Goal: Communication & Community: Answer question/provide support

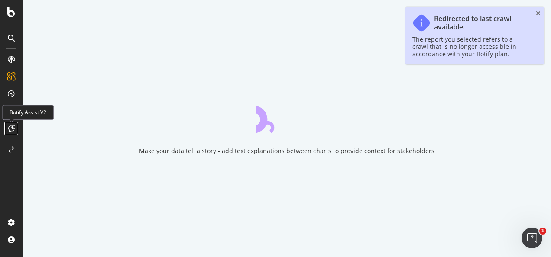
click at [12, 124] on div at bounding box center [11, 129] width 14 height 14
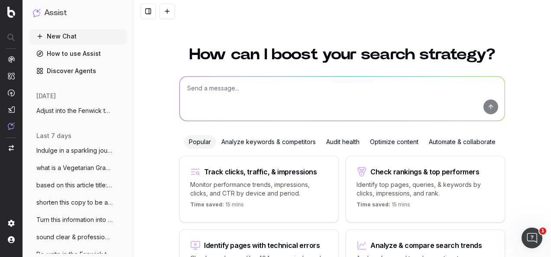
click at [221, 90] on textarea at bounding box center [342, 99] width 325 height 44
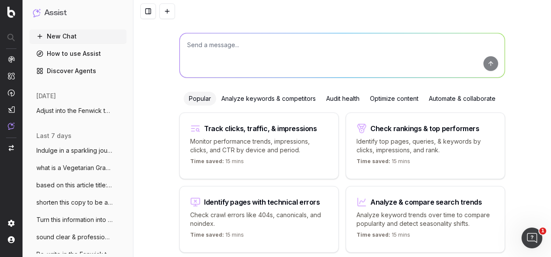
paste textarea "Re-write in Fenwick tone of voice: Looks like we've sold out! Not to worry - we…"
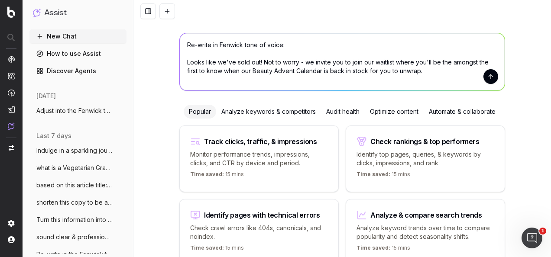
type textarea "Re-write in Fenwick tone of voice: Looks like we've sold out! Not to worry - we…"
click at [489, 76] on button "submit" at bounding box center [491, 76] width 15 height 15
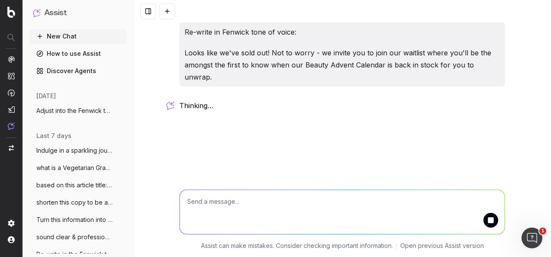
scroll to position [0, 0]
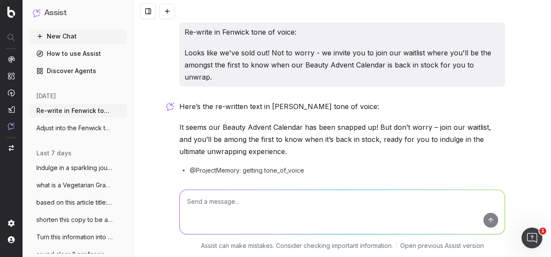
scroll to position [20, 0]
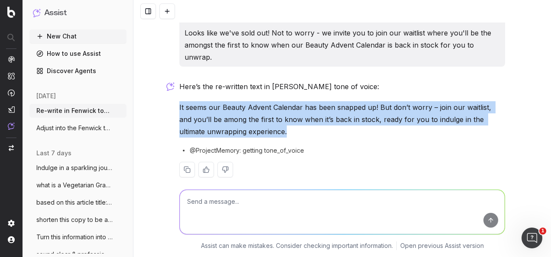
drag, startPoint x: 260, startPoint y: 118, endPoint x: 172, endPoint y: 100, distance: 89.8
click at [172, 100] on div "Re-write in Fenwick tone of voice: Looks like we've sold out! Not to worry - we…" at bounding box center [342, 128] width 418 height 257
drag, startPoint x: 172, startPoint y: 100, endPoint x: 201, endPoint y: 103, distance: 29.2
copy p "It seems our Beauty Advent Calendar has been snapped up! But don’t worry – join…"
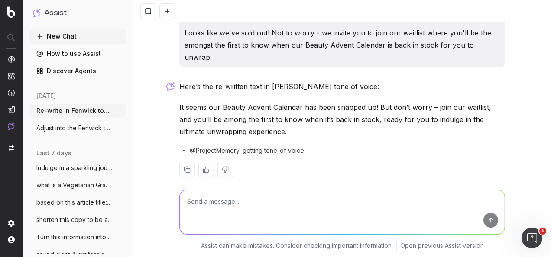
click at [257, 212] on textarea at bounding box center [342, 212] width 325 height 44
type textarea "S"
paste textarea "Sold Out Copy: to add to the existing waitlist page (If Needed)"
type textarea "sound clear: Sold Out Copy: to add to the existing waitlist page (If Needed)"
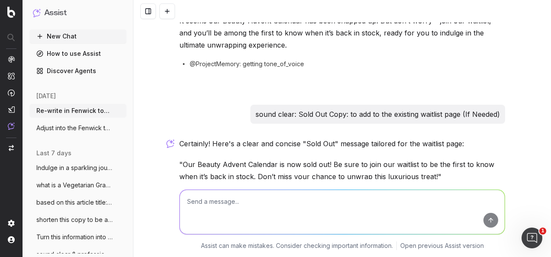
scroll to position [136, 0]
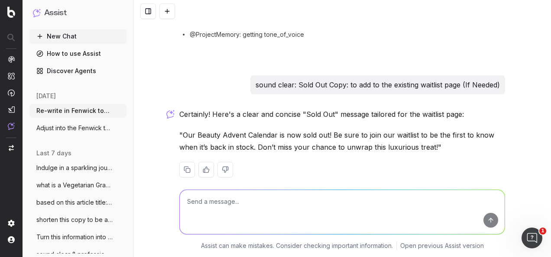
drag, startPoint x: 292, startPoint y: 72, endPoint x: 504, endPoint y: 71, distance: 212.3
click at [504, 71] on div "Re-write in Fenwick tone of voice: Looks like we've sold out! Not to worry - we…" at bounding box center [342, 38] width 333 height 305
drag, startPoint x: 504, startPoint y: 71, endPoint x: 445, endPoint y: 70, distance: 59.4
copy p "Sold Out Copy: to add to the existing waitlist page (If Needed)"
click at [310, 190] on textarea at bounding box center [342, 212] width 325 height 44
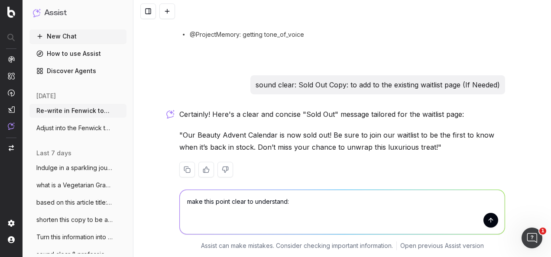
paste textarea "Sold Out Copy: to add to the existing waitlist page (If Needed)"
type textarea "make this point clear to understand: Sold Out Copy: to add to the existing wait…"
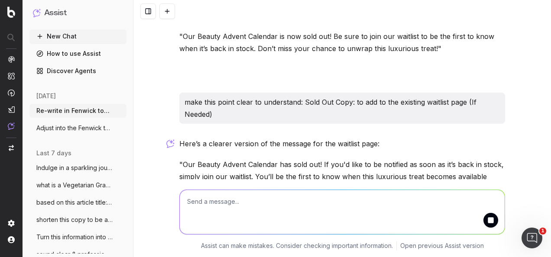
scroll to position [276, 0]
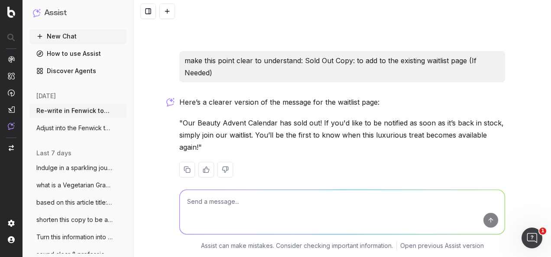
paste textarea "Make this simple to understand: 'Sold Out Copy: To add to the existing waitlist…"
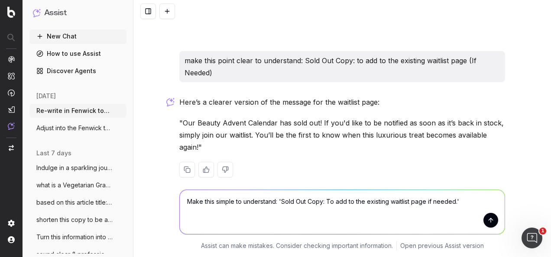
type textarea "Make this simple to understand: 'Sold Out Copy: To add to the existing waitlist…"
click at [486, 224] on button "submit" at bounding box center [491, 220] width 15 height 15
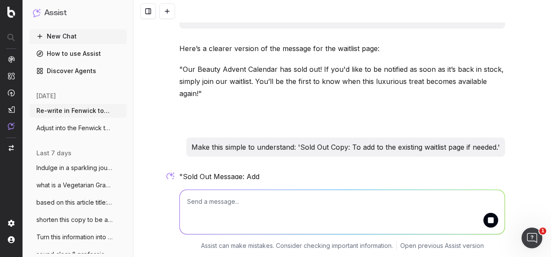
scroll to position [360, 0]
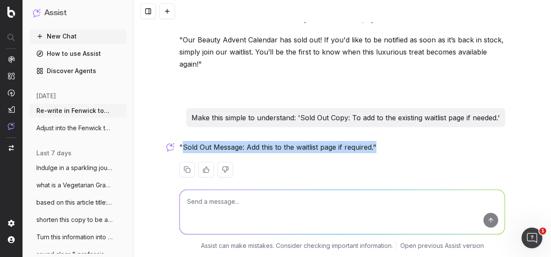
drag, startPoint x: 377, startPoint y: 134, endPoint x: 179, endPoint y: 134, distance: 198.0
click at [179, 141] on p ""Sold Out Message: Add this to the waitlist page if required."" at bounding box center [342, 147] width 326 height 12
drag, startPoint x: 179, startPoint y: 134, endPoint x: 188, endPoint y: 134, distance: 8.7
copy p "Sold Out Message: Add this to the waitlist page if required.""
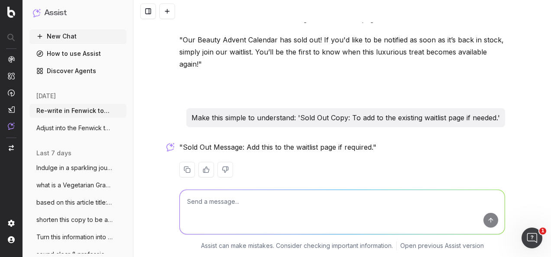
click at [314, 209] on textarea at bounding box center [342, 212] width 325 height 44
paste textarea "Our Beauty Advent Calendar has sold out! Join our waitlist now and you'll be am…"
type textarea "re-write in fenwick tone of voice: Our Beauty Advent Calendar has sold out! Joi…"
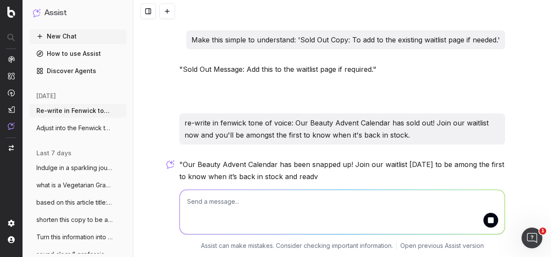
scroll to position [467, 0]
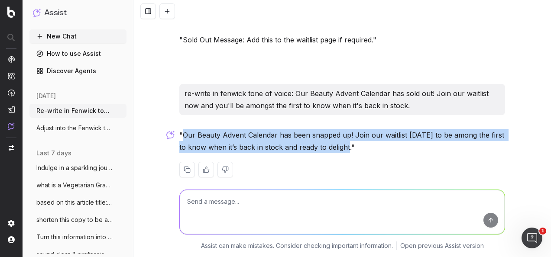
drag, startPoint x: 338, startPoint y: 139, endPoint x: 181, endPoint y: 124, distance: 158.4
click at [181, 129] on p ""Our Beauty Advent Calendar has been snapped up! Join our waitlist today to be …" at bounding box center [342, 141] width 326 height 24
copy p "Our Beauty Advent Calendar has been snapped up! Join our waitlist today to be a…"
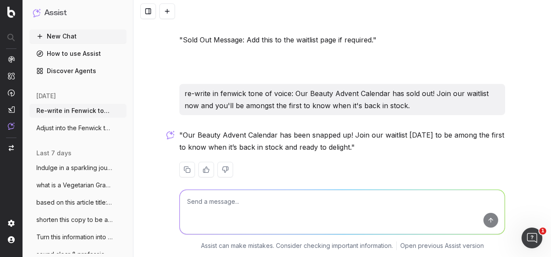
click at [273, 214] on textarea at bounding box center [342, 212] width 325 height 44
type textarea "W"
type textarea "write me 2 more copy versions in the Fenwick tone of voice"
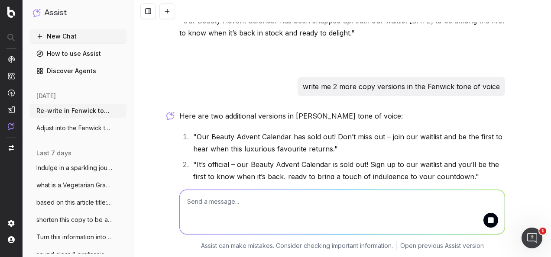
scroll to position [611, 0]
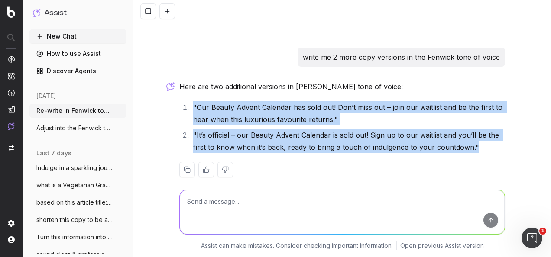
drag, startPoint x: 218, startPoint y: 119, endPoint x: 151, endPoint y: 94, distance: 72.1
click at [151, 94] on div "Re-write in Fenwick tone of voice: Looks like we've sold out! Not to worry - we…" at bounding box center [342, 128] width 418 height 257
copy ol ""Our Beauty Advent Calendar has sold out! Don’t miss out – join our waitlist an…"
click at [357, 88] on div "Here are two additional versions in Fenwick's tone of voice: "Our Beauty Advent…" at bounding box center [342, 136] width 326 height 111
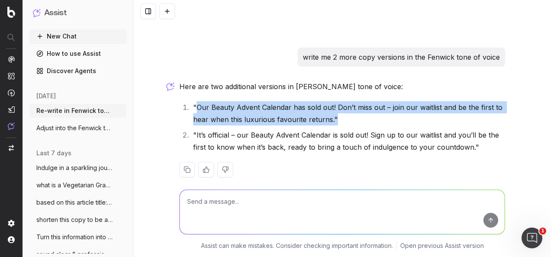
drag, startPoint x: 338, startPoint y: 109, endPoint x: 193, endPoint y: 95, distance: 145.8
click at [193, 101] on li ""Our Beauty Advent Calendar has sold out! Don’t miss out – join our waitlist an…" at bounding box center [348, 113] width 315 height 24
drag, startPoint x: 193, startPoint y: 95, endPoint x: 221, endPoint y: 93, distance: 27.9
copy li "Our Beauty Advent Calendar has sold out! Don’t miss out – join our waitlist and…"
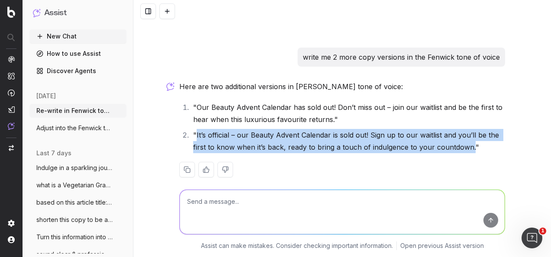
drag, startPoint x: 467, startPoint y: 136, endPoint x: 193, endPoint y: 124, distance: 274.1
click at [193, 129] on li ""It’s official – our Beauty Advent Calendar is sold out! Sign up to our waitlis…" at bounding box center [348, 141] width 315 height 24
drag, startPoint x: 193, startPoint y: 124, endPoint x: 212, endPoint y: 123, distance: 18.7
copy li "It’s official – our Beauty Advent Calendar is sold out! Sign up to our waitlist…"
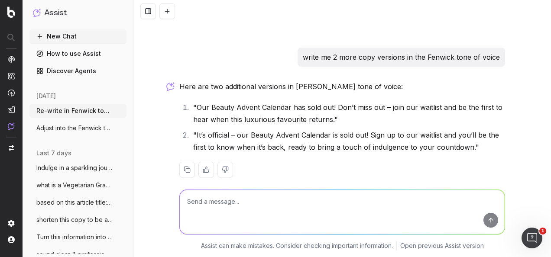
click at [254, 215] on textarea at bounding box center [342, 212] width 325 height 44
paste textarea "Sold Out Message: Add this to the existing waitlist copy page if Calendar sells…"
type textarea "shorten this title: Sold Out Message: Add this to the existing waitlist copy pa…"
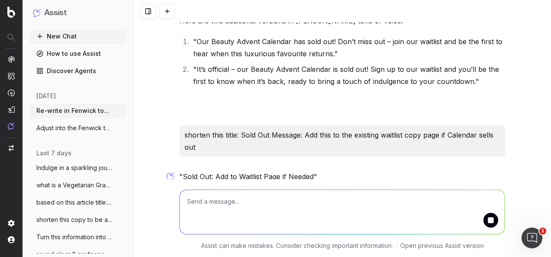
scroll to position [706, 0]
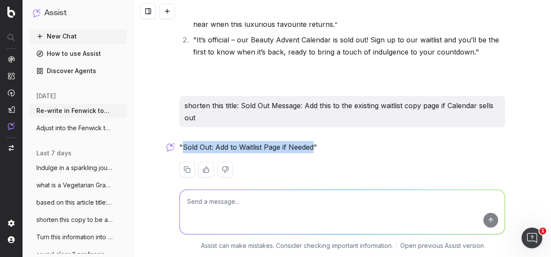
drag, startPoint x: 311, startPoint y: 133, endPoint x: 181, endPoint y: 137, distance: 130.0
click at [181, 141] on p ""Sold Out: Add to Waitlist Page if Needed"" at bounding box center [342, 147] width 326 height 12
drag, startPoint x: 181, startPoint y: 137, endPoint x: 186, endPoint y: 135, distance: 5.6
copy p "Sold Out: Add to Waitlist Page if Needed"
